Goal: Task Accomplishment & Management: Manage account settings

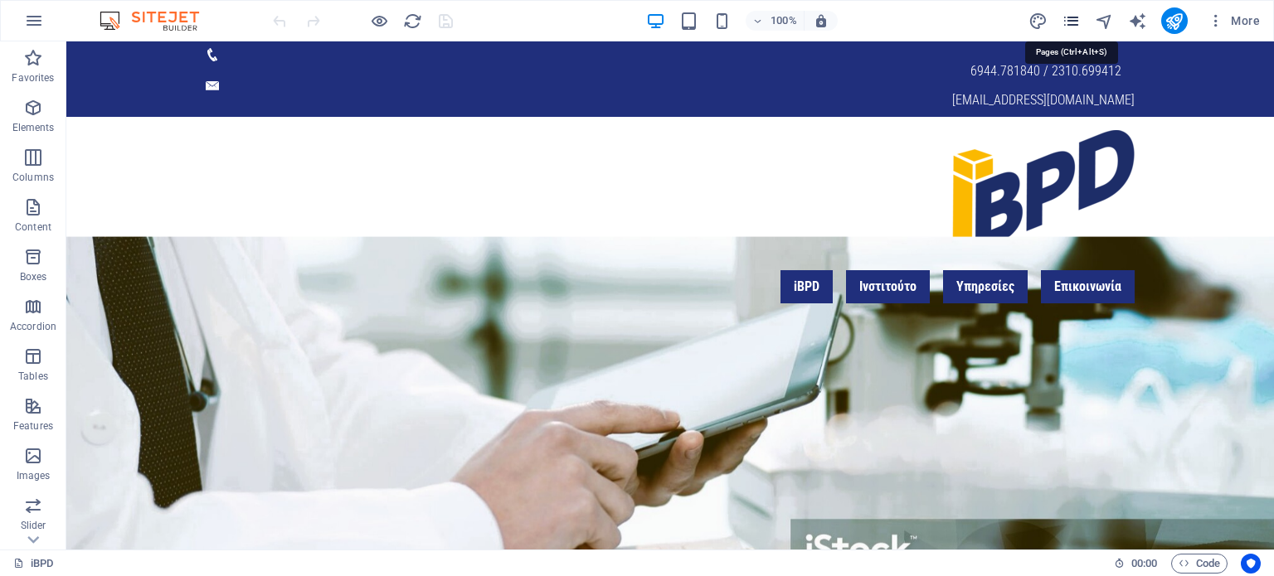
click at [1072, 20] on icon "pages" at bounding box center [1071, 21] width 19 height 19
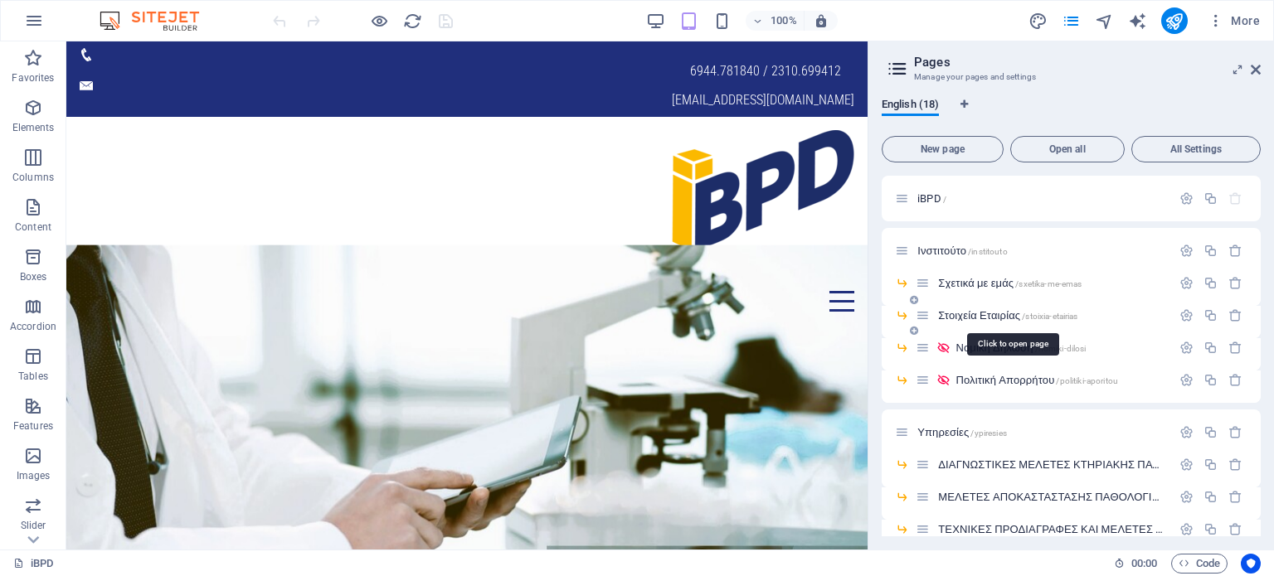
click at [979, 315] on span "Στοιχεία Εταιρίας /stoixia-etairias" at bounding box center [1007, 315] width 139 height 12
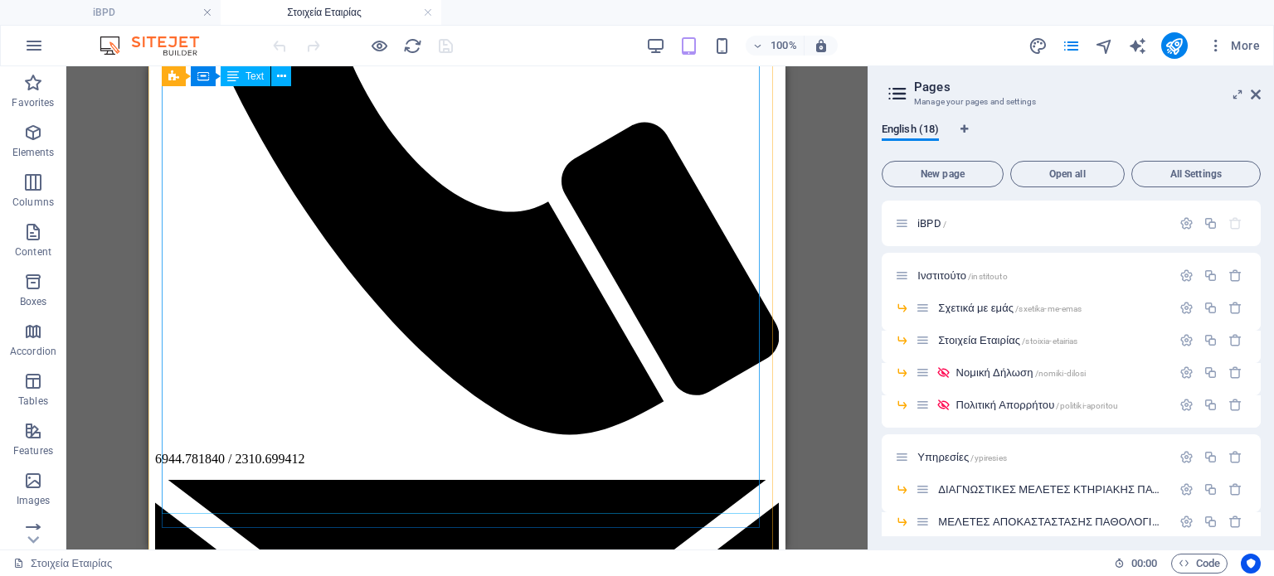
scroll to position [415, 0]
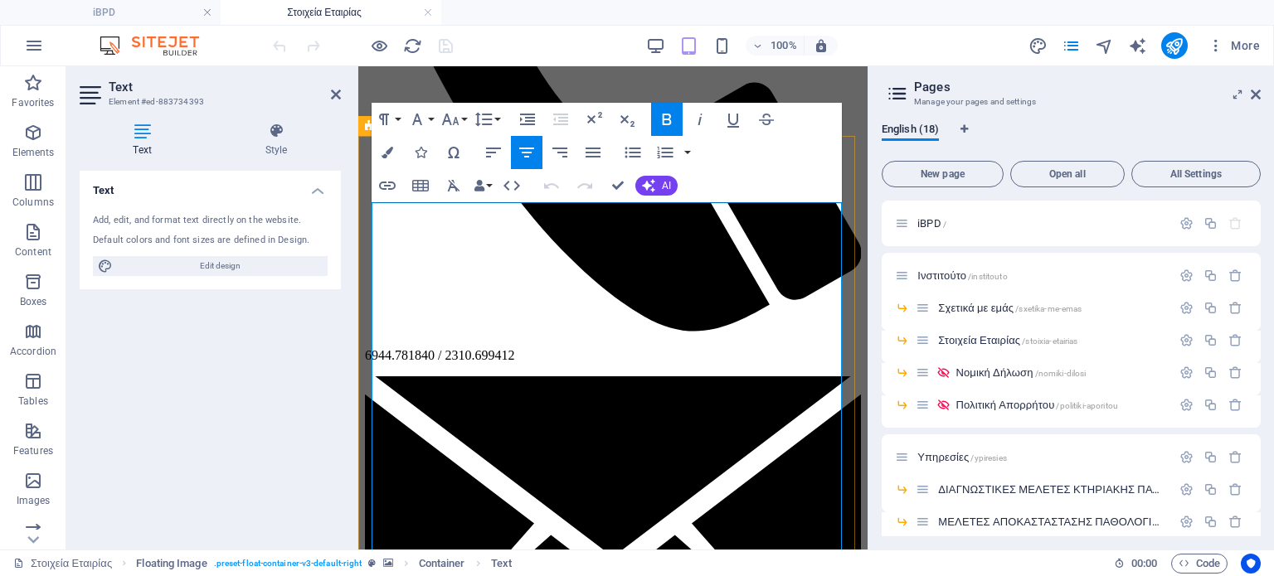
drag, startPoint x: 620, startPoint y: 350, endPoint x: 591, endPoint y: 350, distance: 29.9
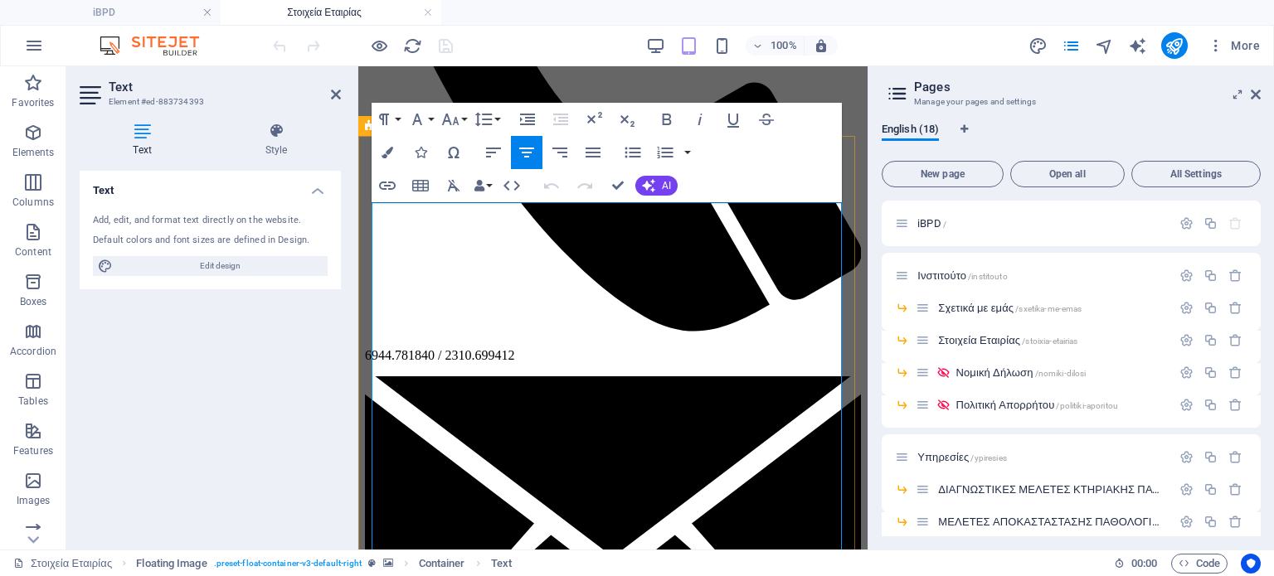
drag, startPoint x: 660, startPoint y: 348, endPoint x: 590, endPoint y: 347, distance: 70.5
drag, startPoint x: 658, startPoint y: 345, endPoint x: 600, endPoint y: 340, distance: 57.4
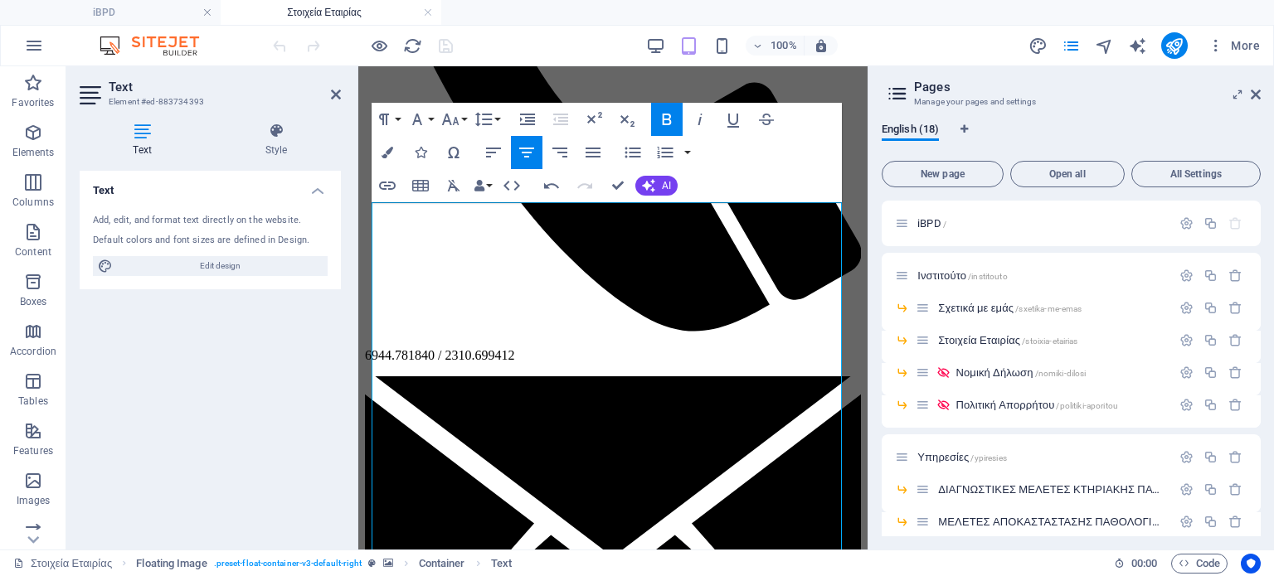
click at [664, 117] on icon "button" at bounding box center [667, 119] width 20 height 20
drag, startPoint x: 597, startPoint y: 341, endPoint x: 611, endPoint y: 325, distance: 21.1
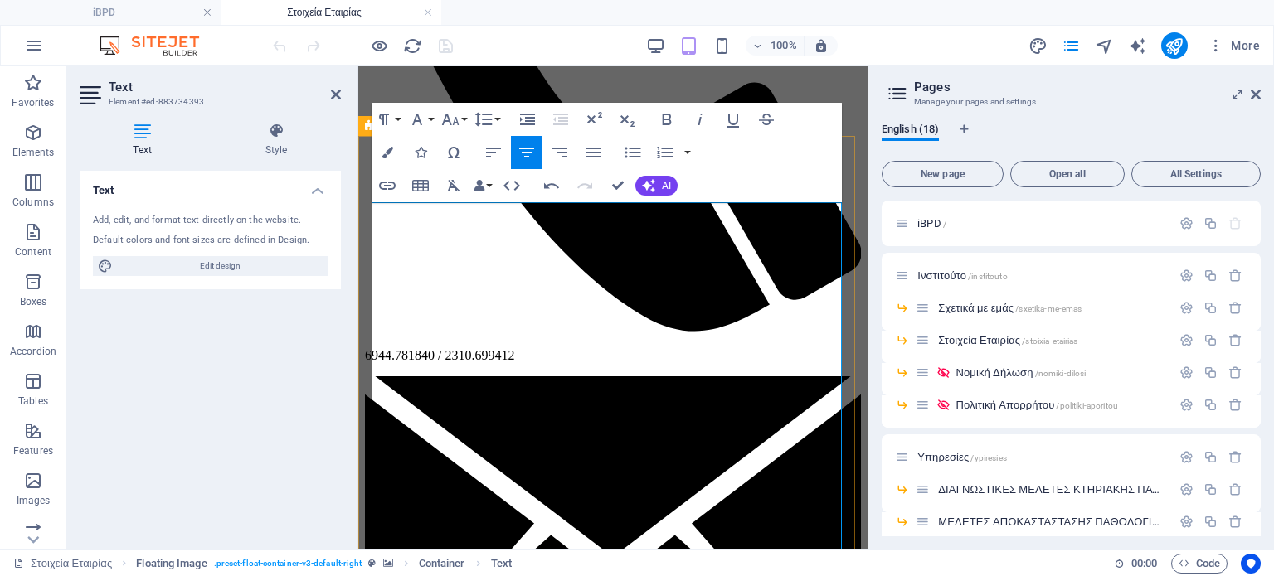
click at [667, 117] on icon "button" at bounding box center [667, 119] width 20 height 20
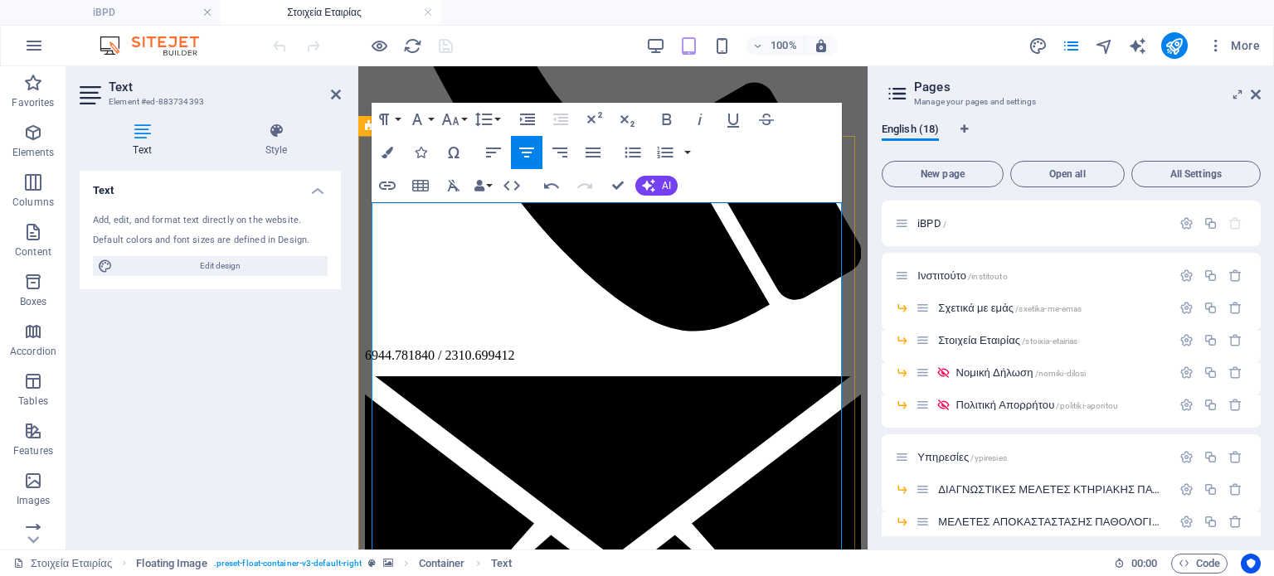
drag, startPoint x: 649, startPoint y: 372, endPoint x: 584, endPoint y: 367, distance: 65.0
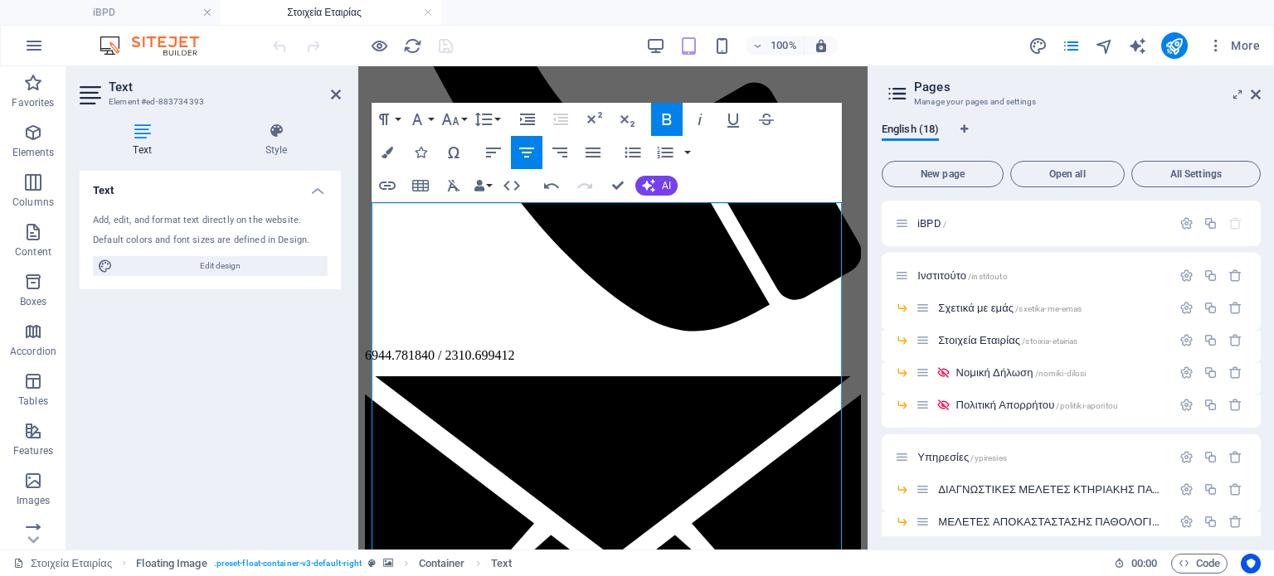
click at [667, 122] on icon "button" at bounding box center [667, 119] width 20 height 20
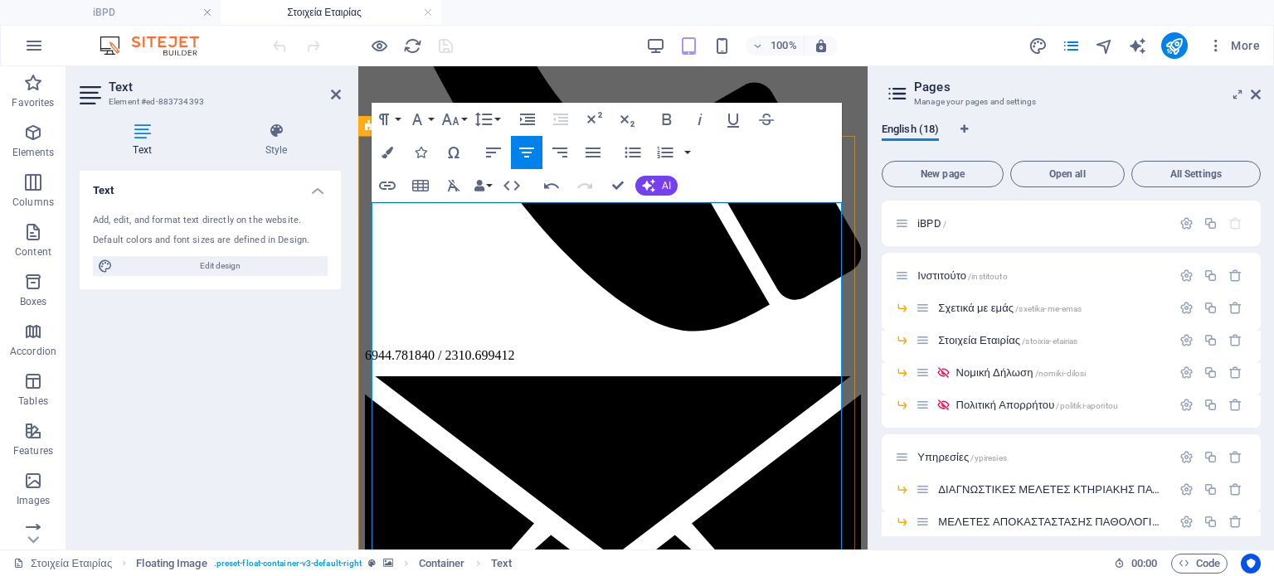
drag, startPoint x: 691, startPoint y: 406, endPoint x: 629, endPoint y: 380, distance: 67.3
click at [670, 117] on icon "button" at bounding box center [667, 120] width 9 height 12
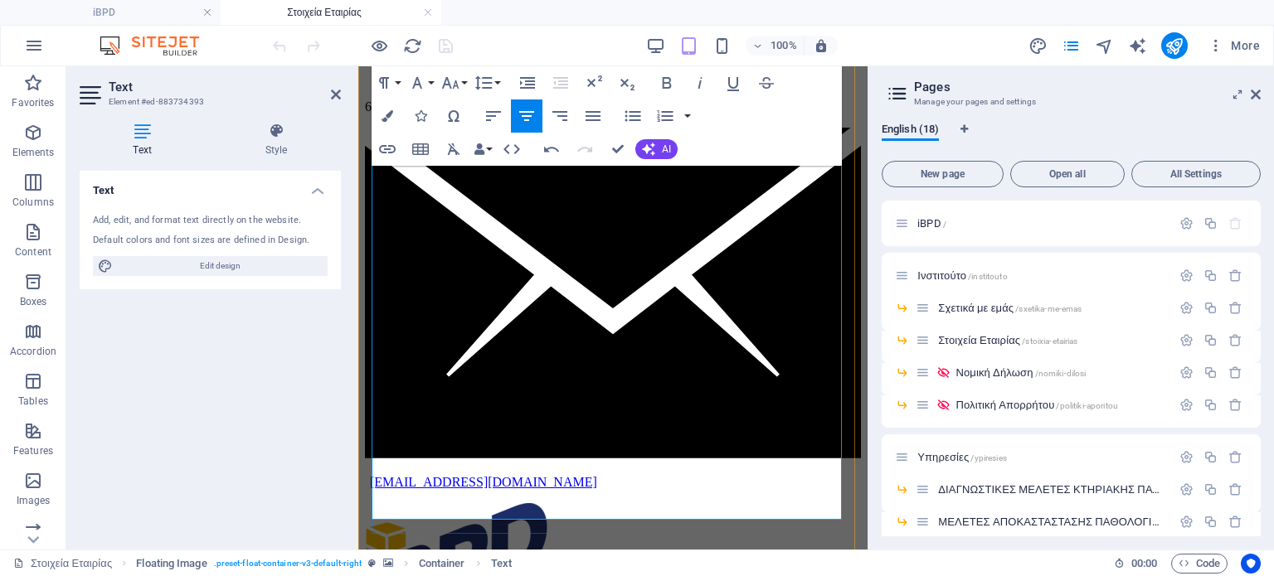
scroll to position [746, 0]
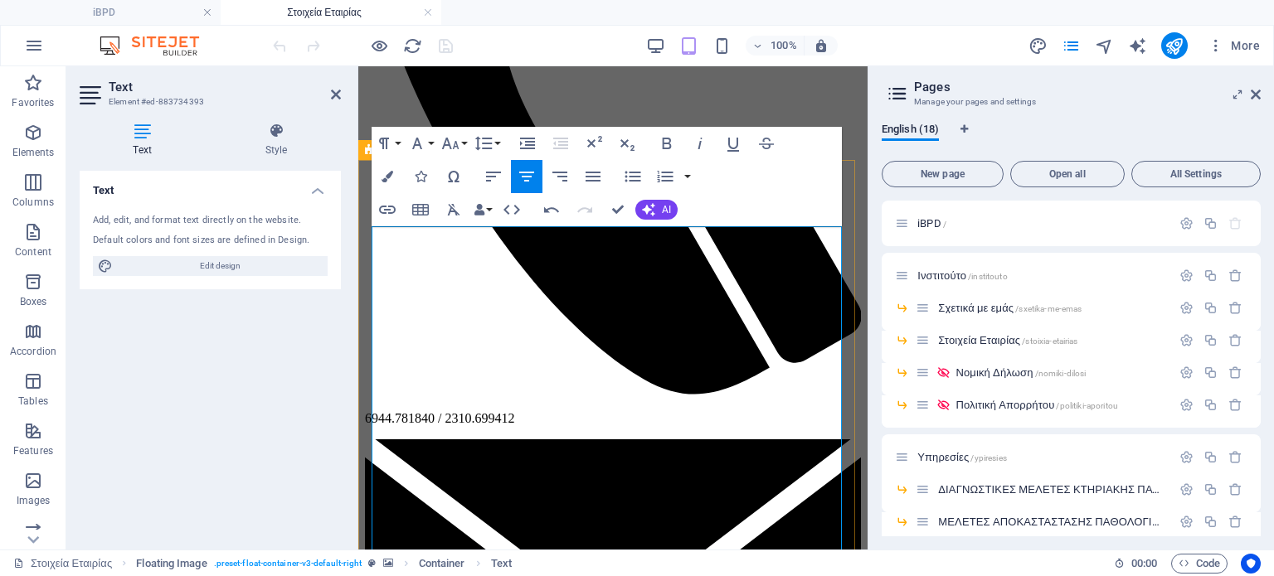
scroll to position [332, 0]
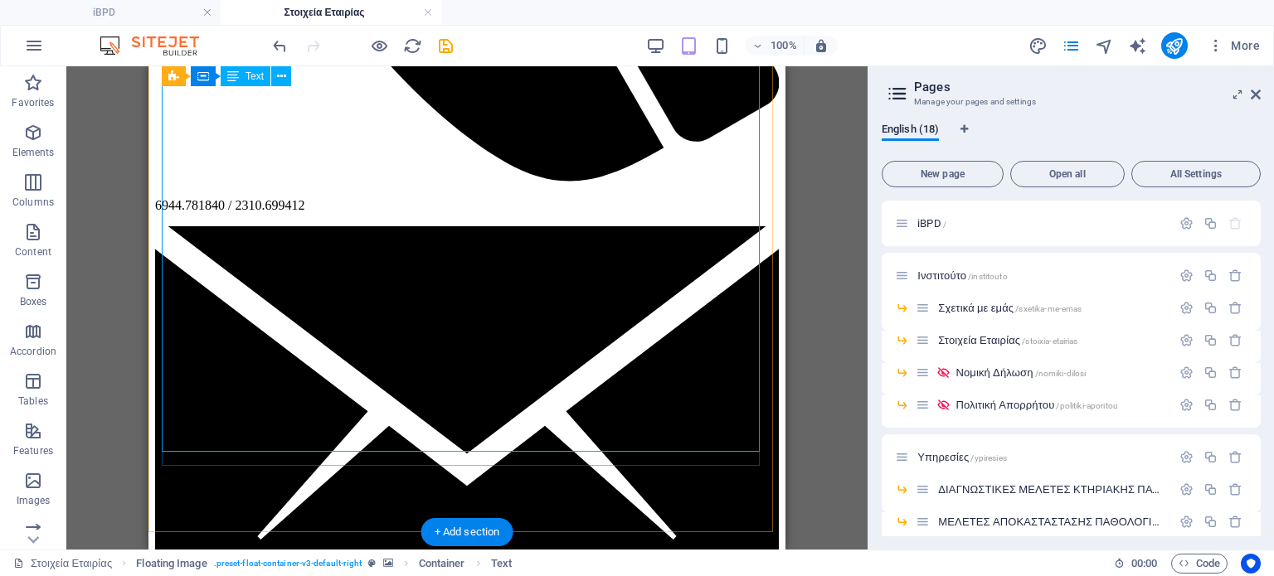
scroll to position [581, 0]
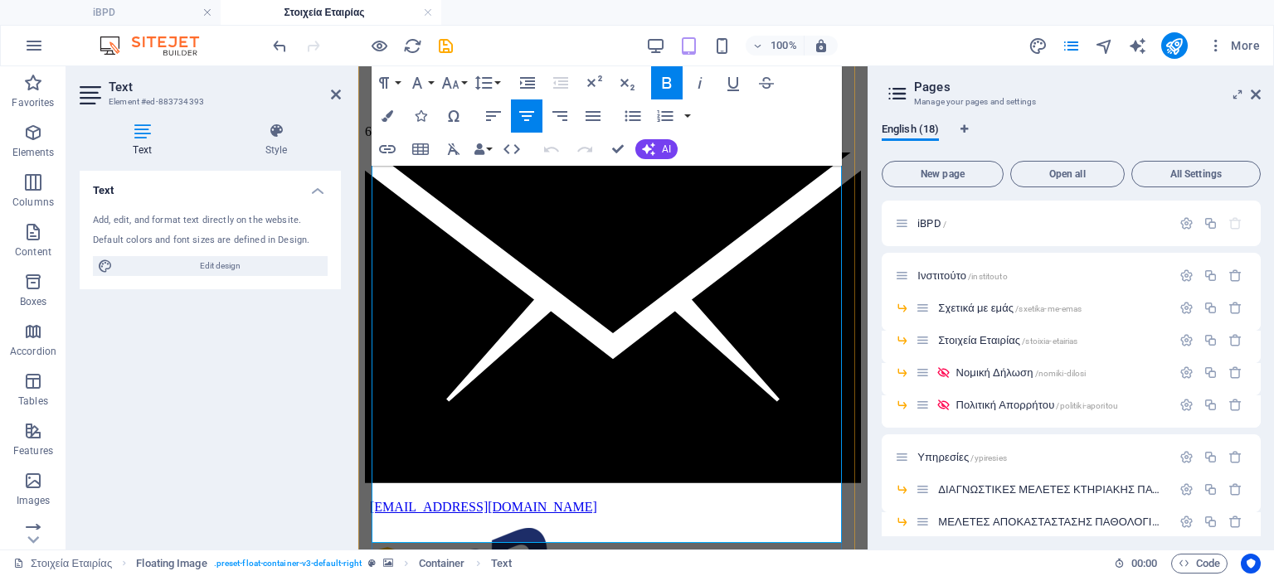
scroll to position [640, 0]
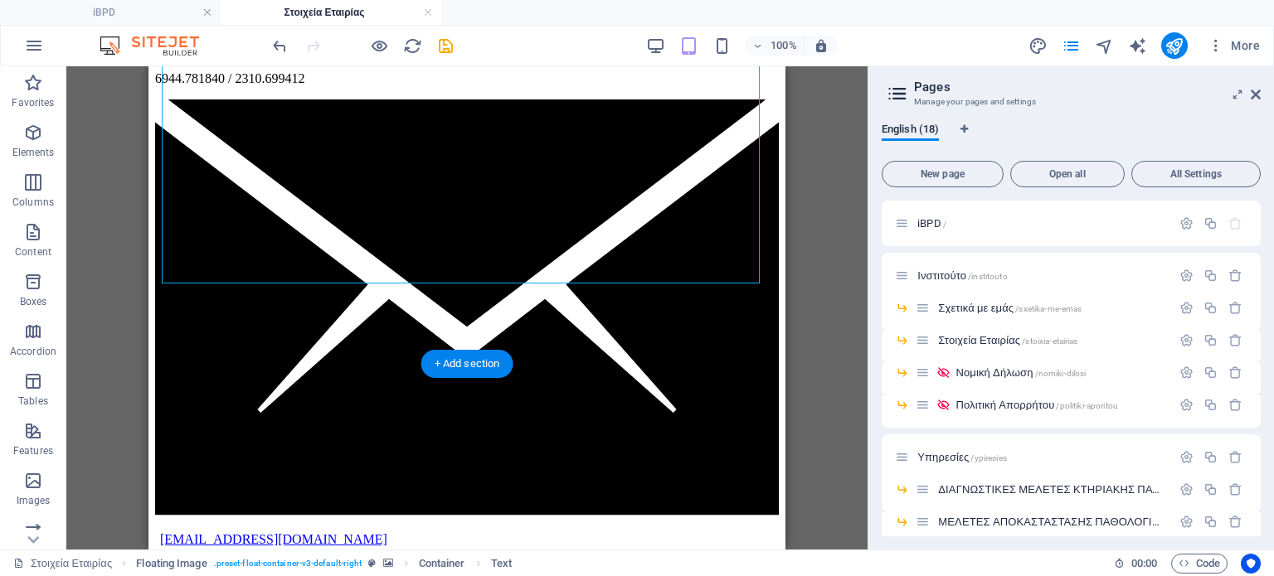
scroll to position [889, 0]
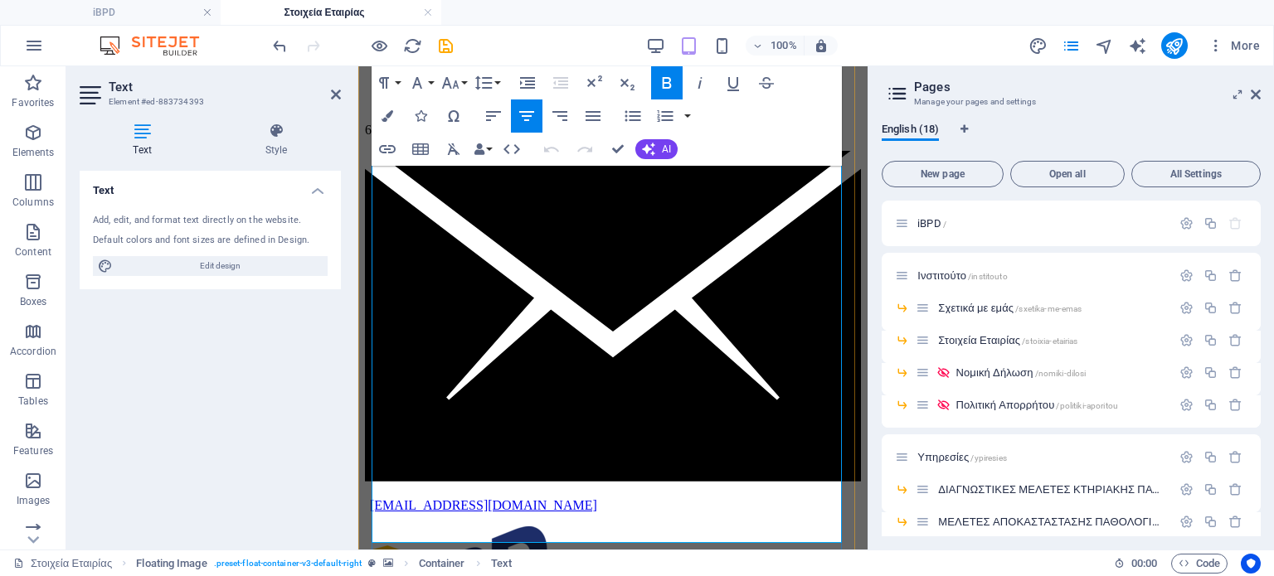
scroll to position [640, 0]
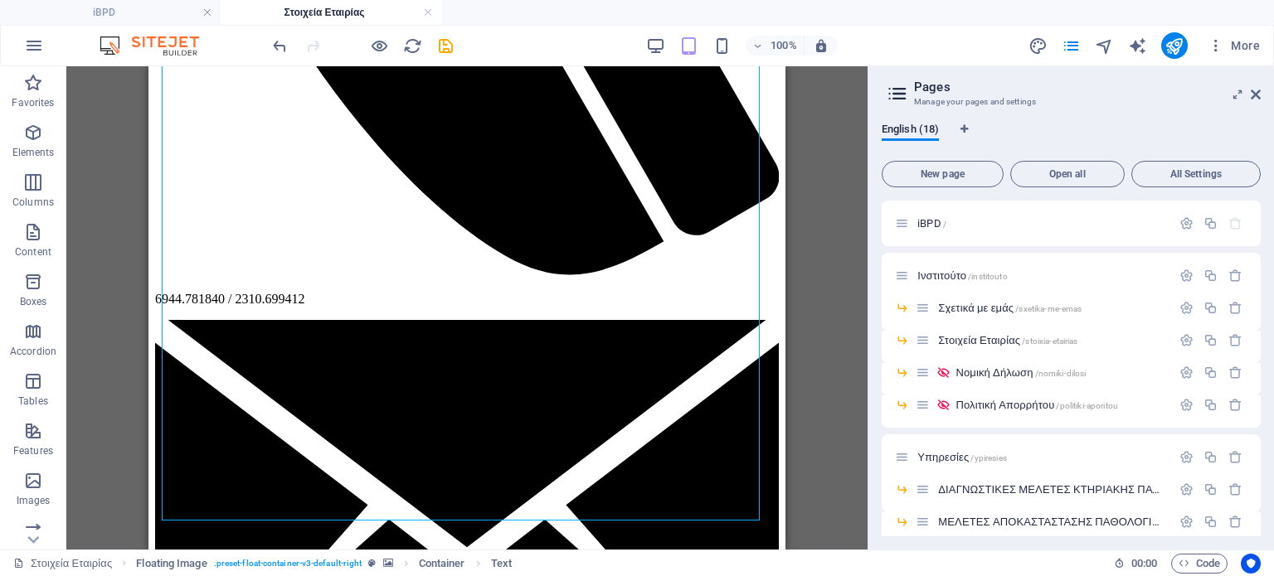
click at [1257, 95] on icon at bounding box center [1256, 94] width 10 height 13
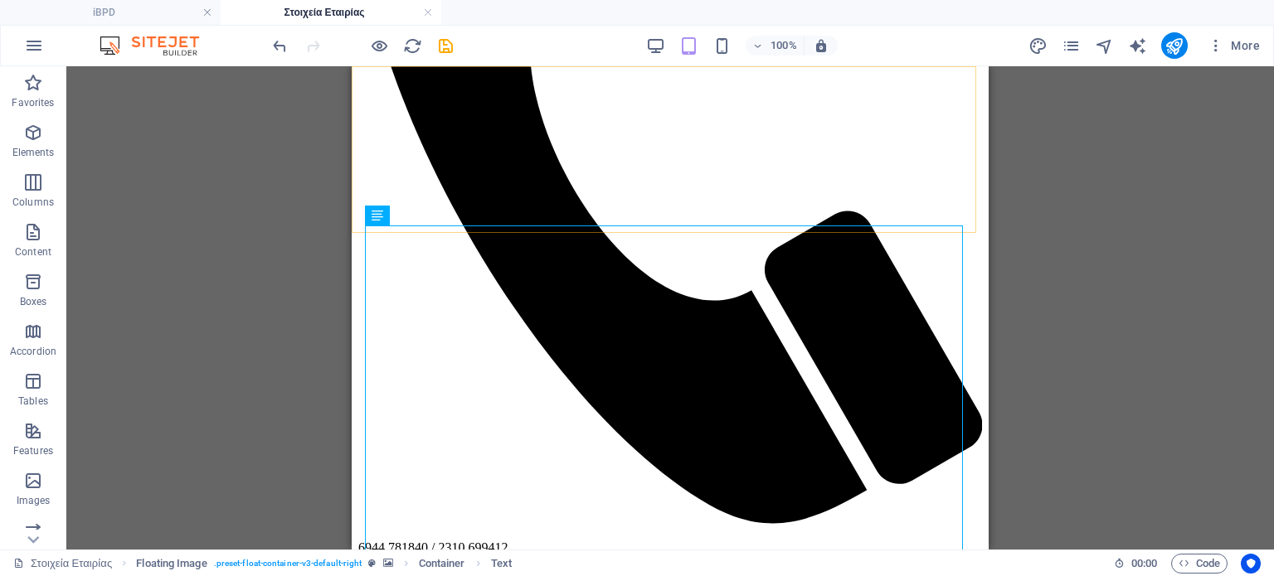
scroll to position [0, 0]
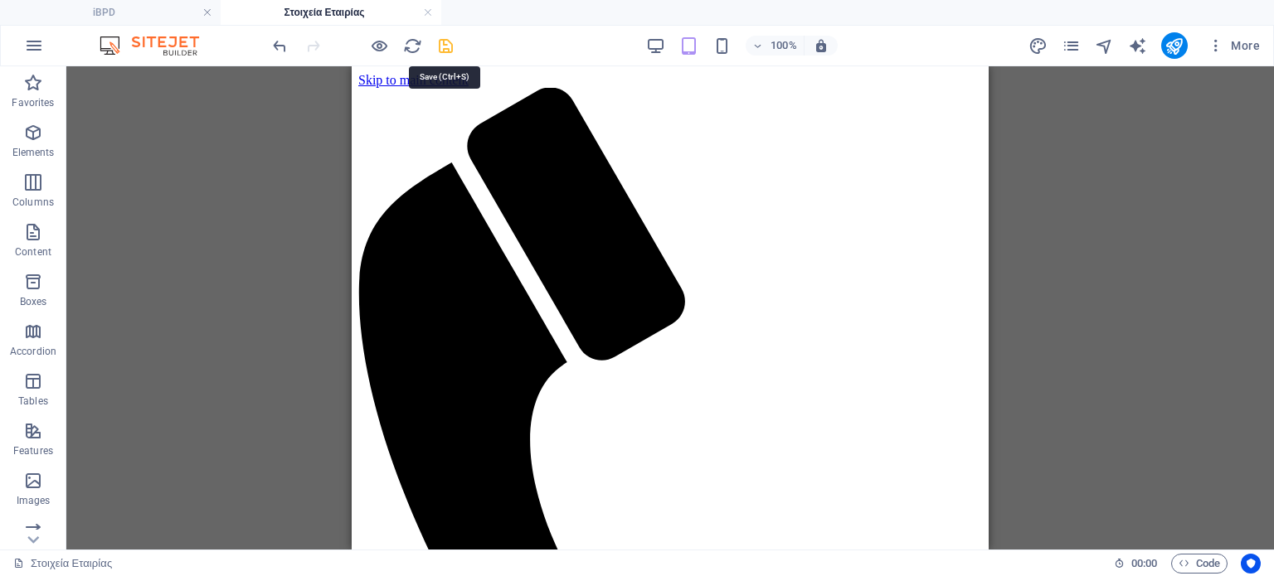
click at [441, 43] on icon "save" at bounding box center [445, 45] width 19 height 19
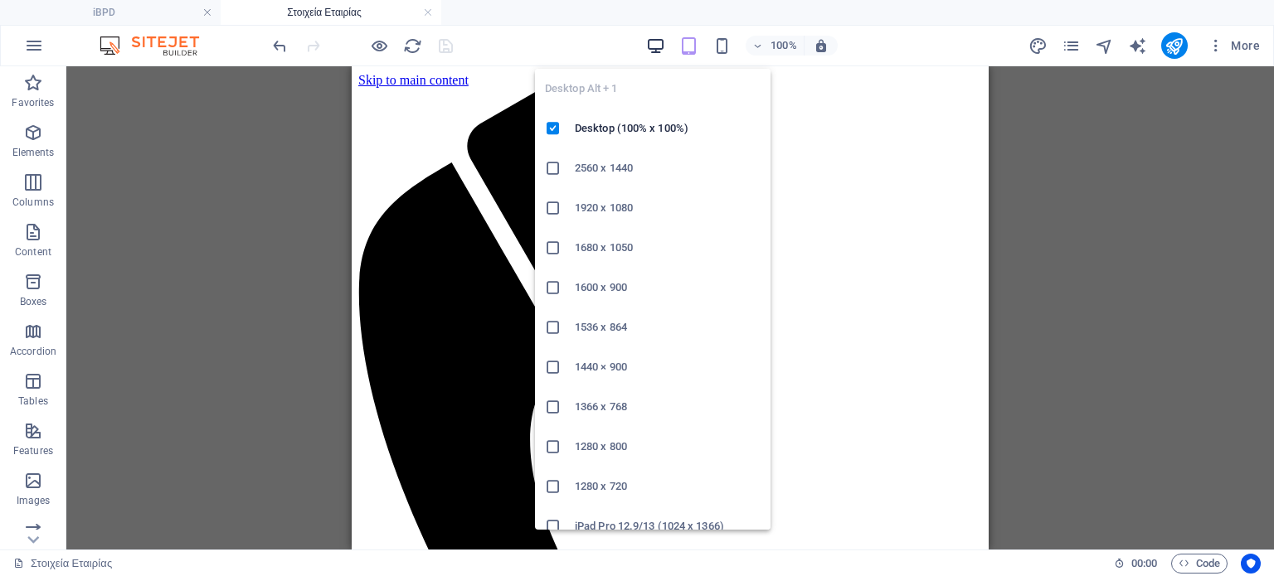
click at [656, 40] on icon "button" at bounding box center [655, 45] width 19 height 19
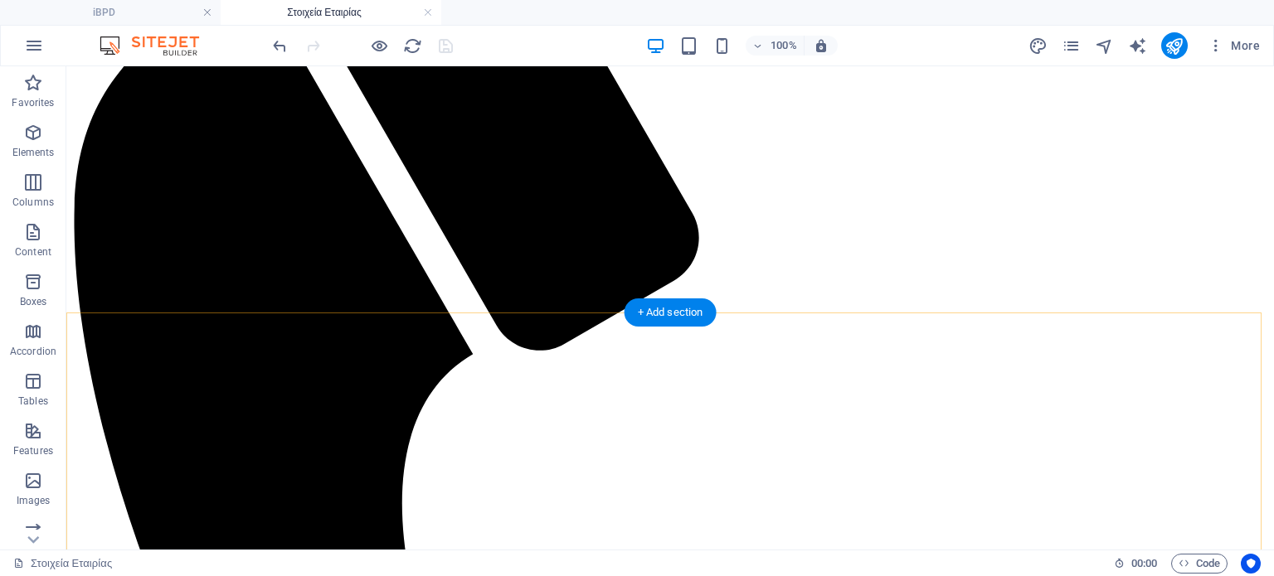
scroll to position [249, 0]
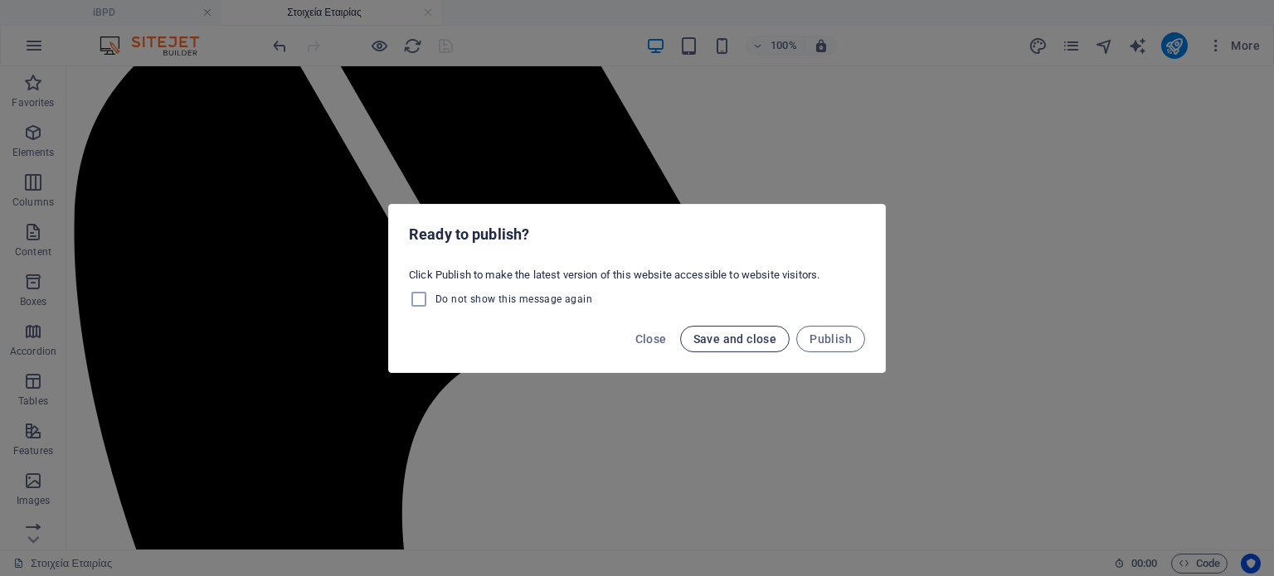
click at [712, 338] on span "Save and close" at bounding box center [735, 339] width 84 height 13
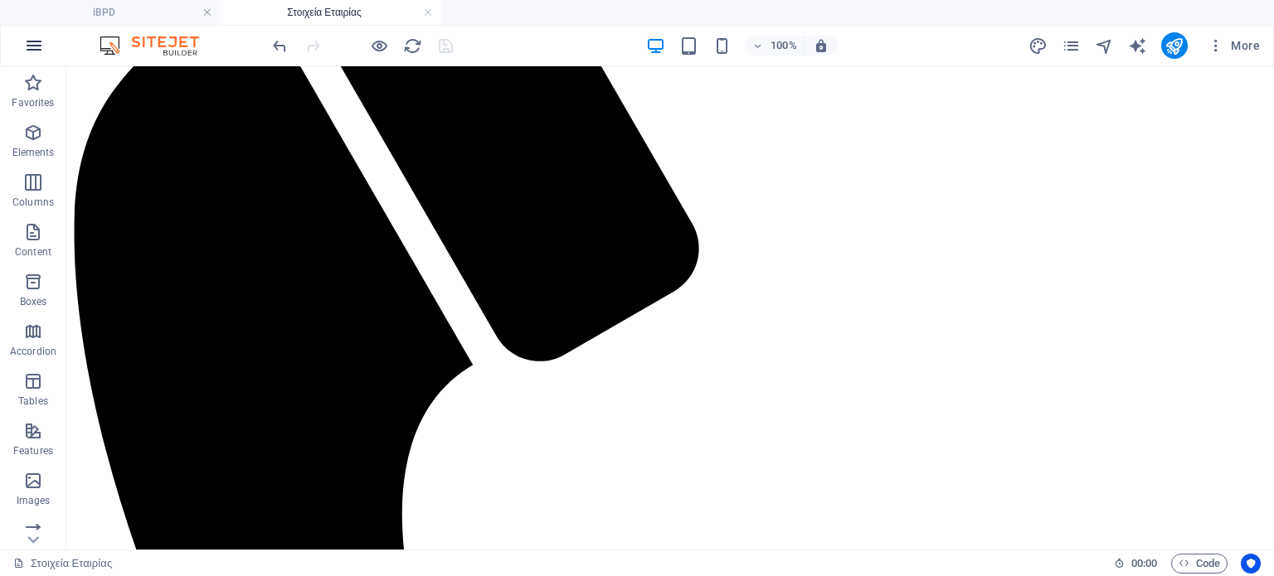
click at [36, 42] on icon "button" at bounding box center [34, 46] width 20 height 20
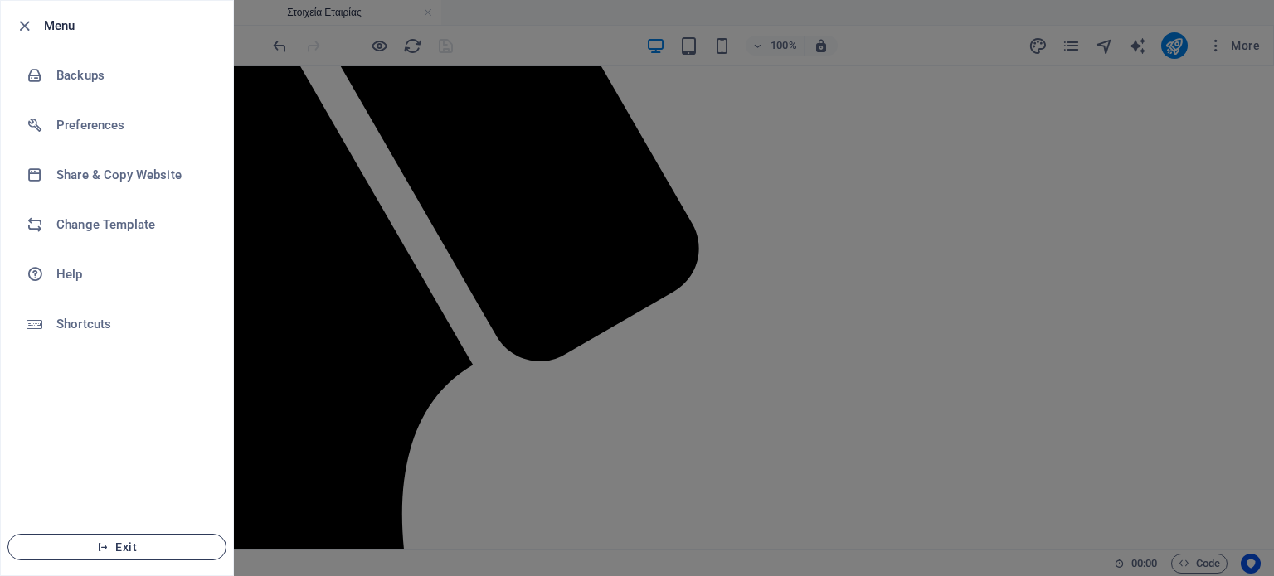
click at [133, 553] on span "Exit" at bounding box center [117, 547] width 191 height 13
